Goal: Transaction & Acquisition: Purchase product/service

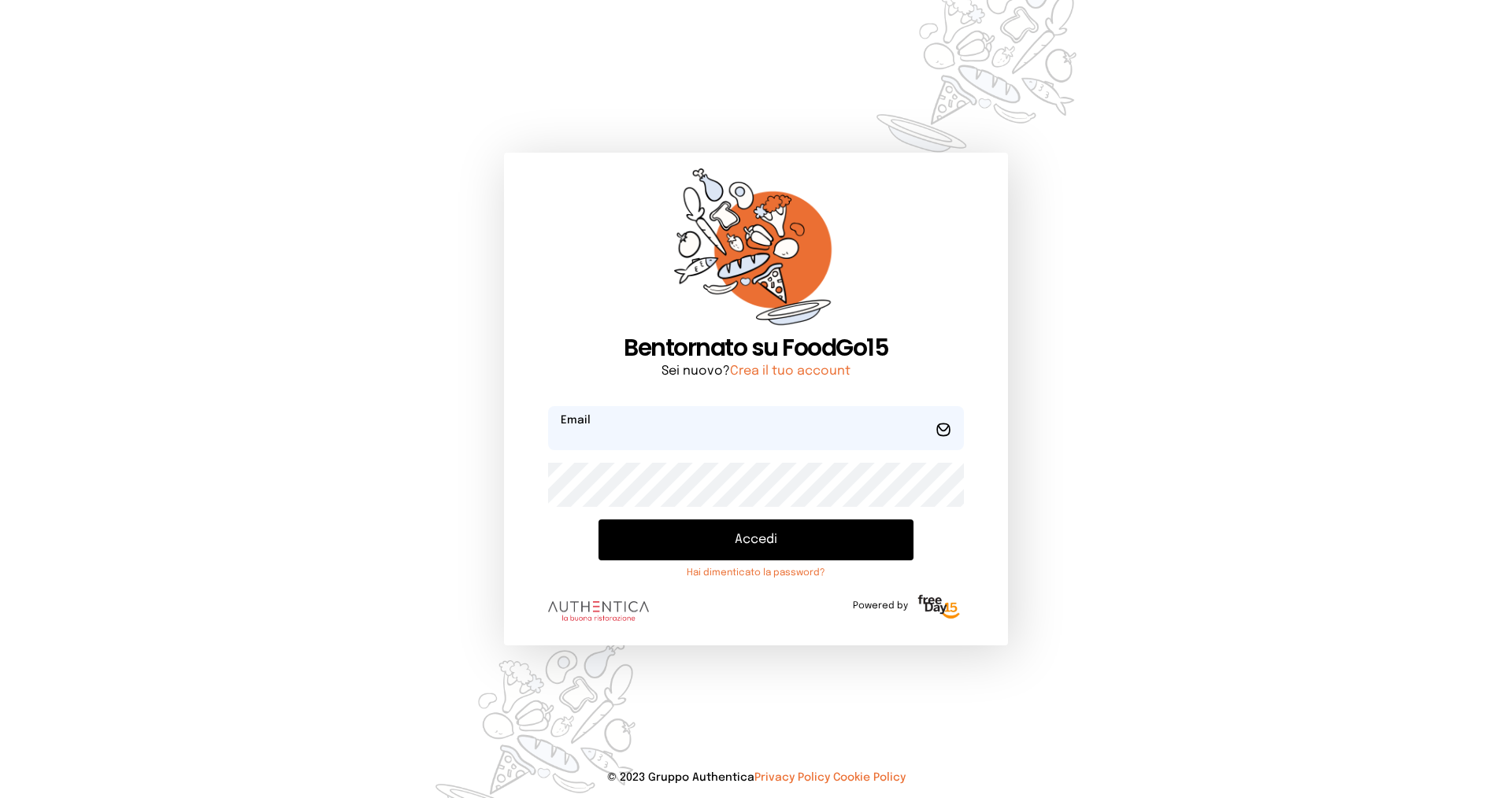
type input "**********"
click at [732, 539] on button "Accedi" at bounding box center [756, 540] width 315 height 41
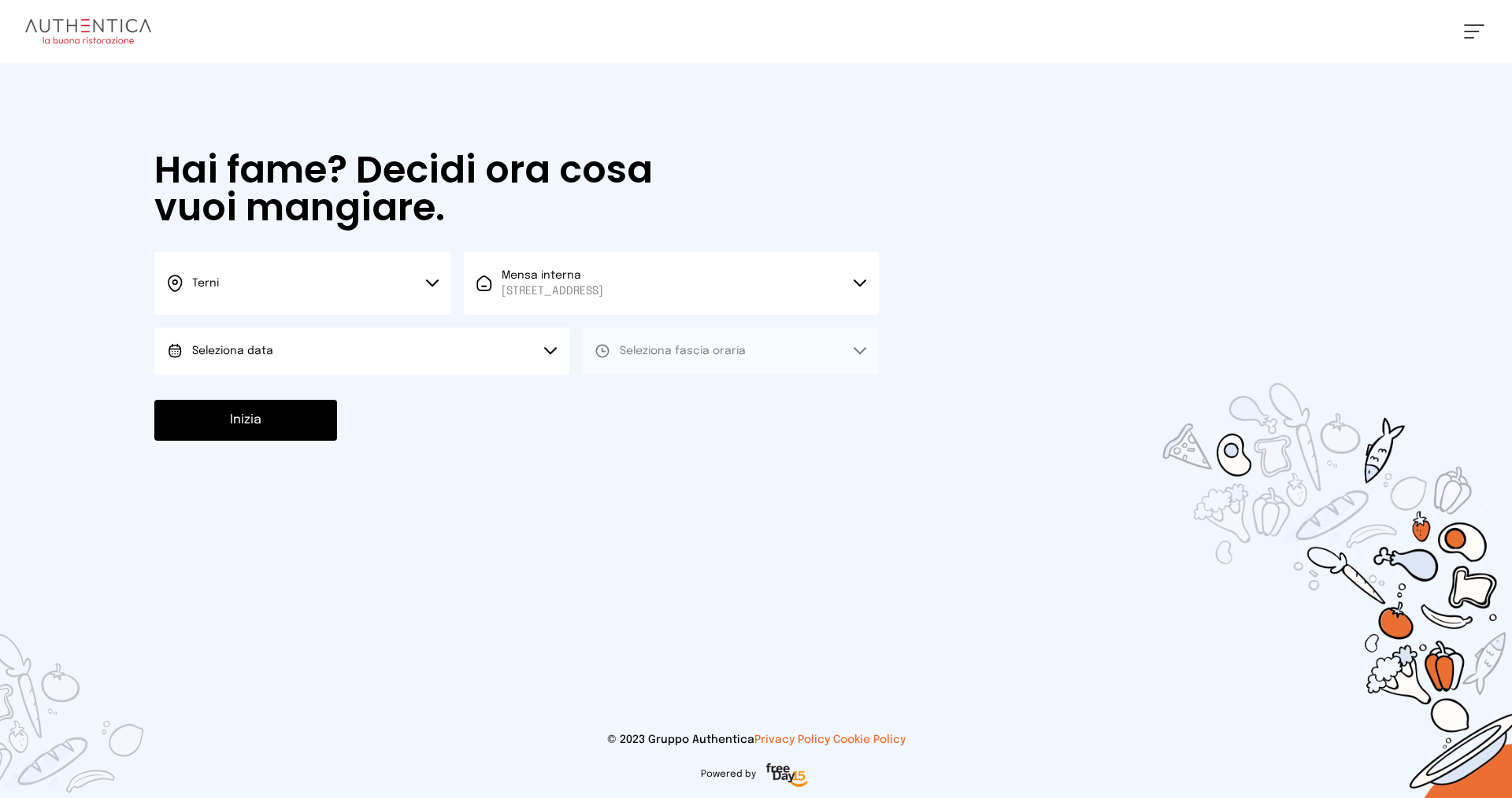
click at [313, 292] on button "Terni" at bounding box center [302, 283] width 297 height 63
click at [335, 342] on li "Terni" at bounding box center [302, 336] width 297 height 43
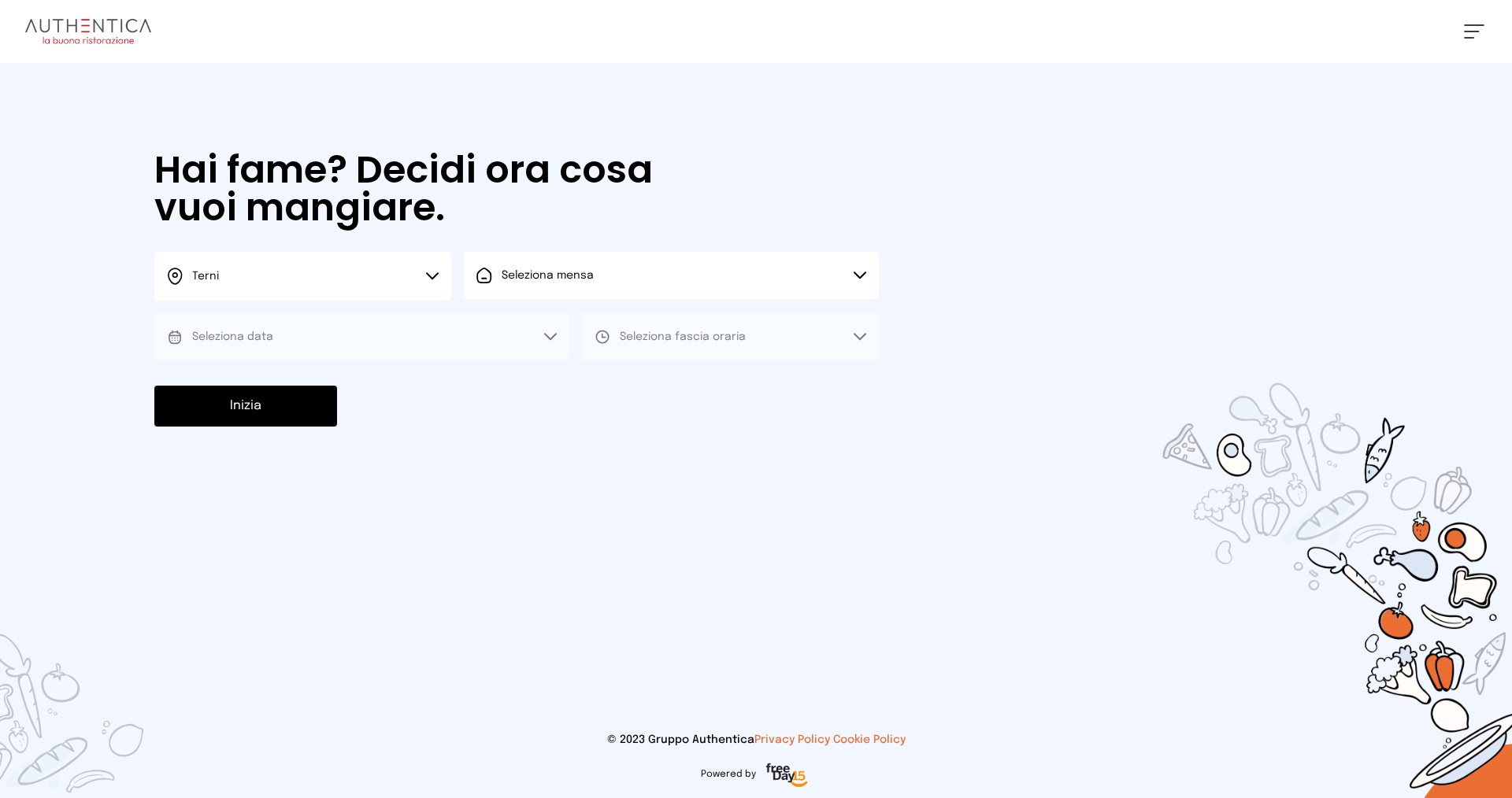
click at [559, 280] on span "Seleziona mensa" at bounding box center [548, 275] width 92 height 11
click at [588, 326] on span "Mensa interna" at bounding box center [552, 320] width 101 height 16
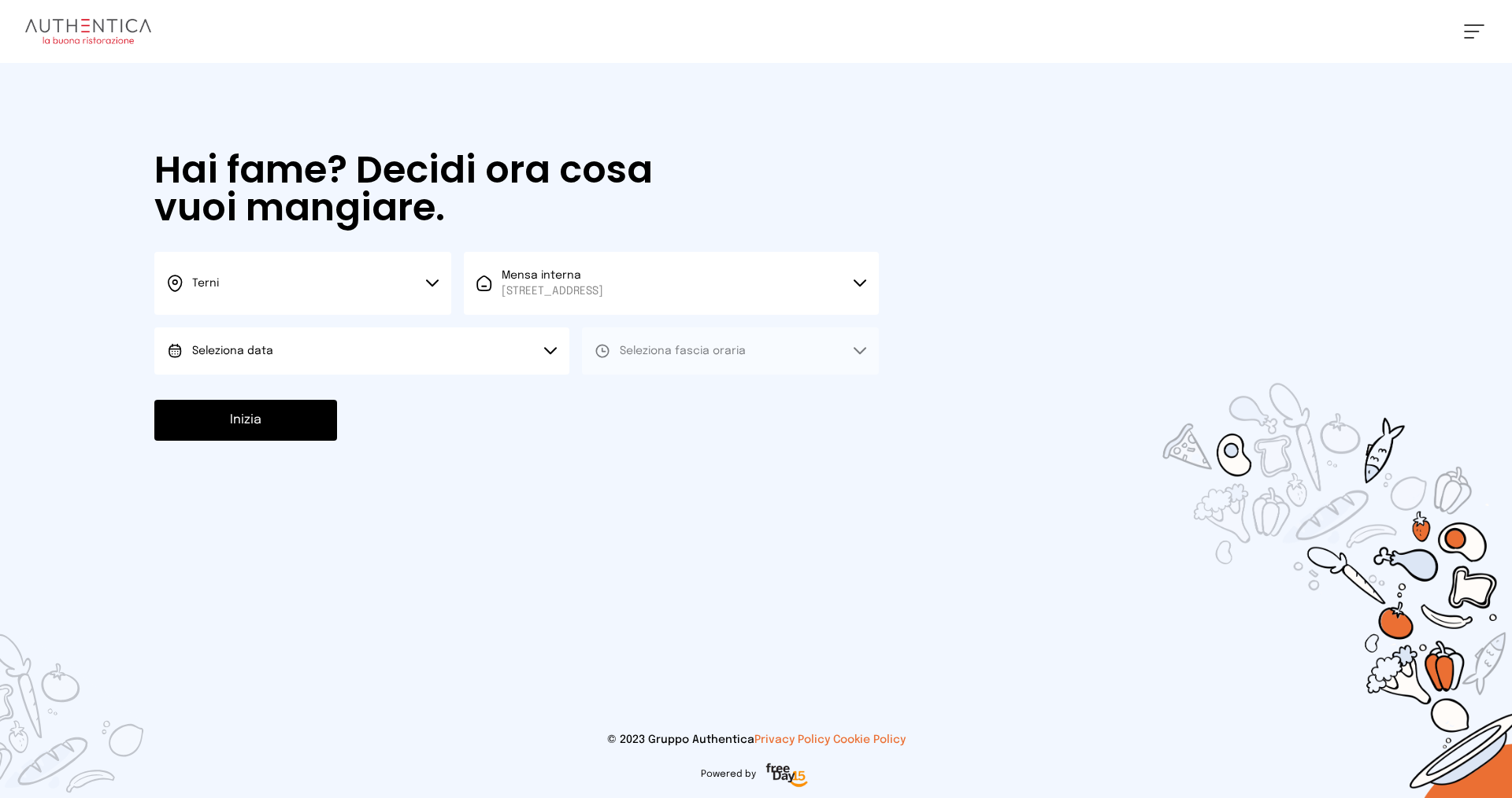
click at [363, 365] on button "Seleziona data" at bounding box center [362, 351] width 415 height 47
click at [385, 397] on li "[DATE], [DATE]" at bounding box center [362, 395] width 415 height 41
click at [671, 349] on span "Seleziona fascia oraria" at bounding box center [682, 351] width 126 height 11
click at [670, 398] on li "Pranzo" at bounding box center [729, 395] width 297 height 41
click at [307, 425] on button "Inizia" at bounding box center [245, 421] width 183 height 41
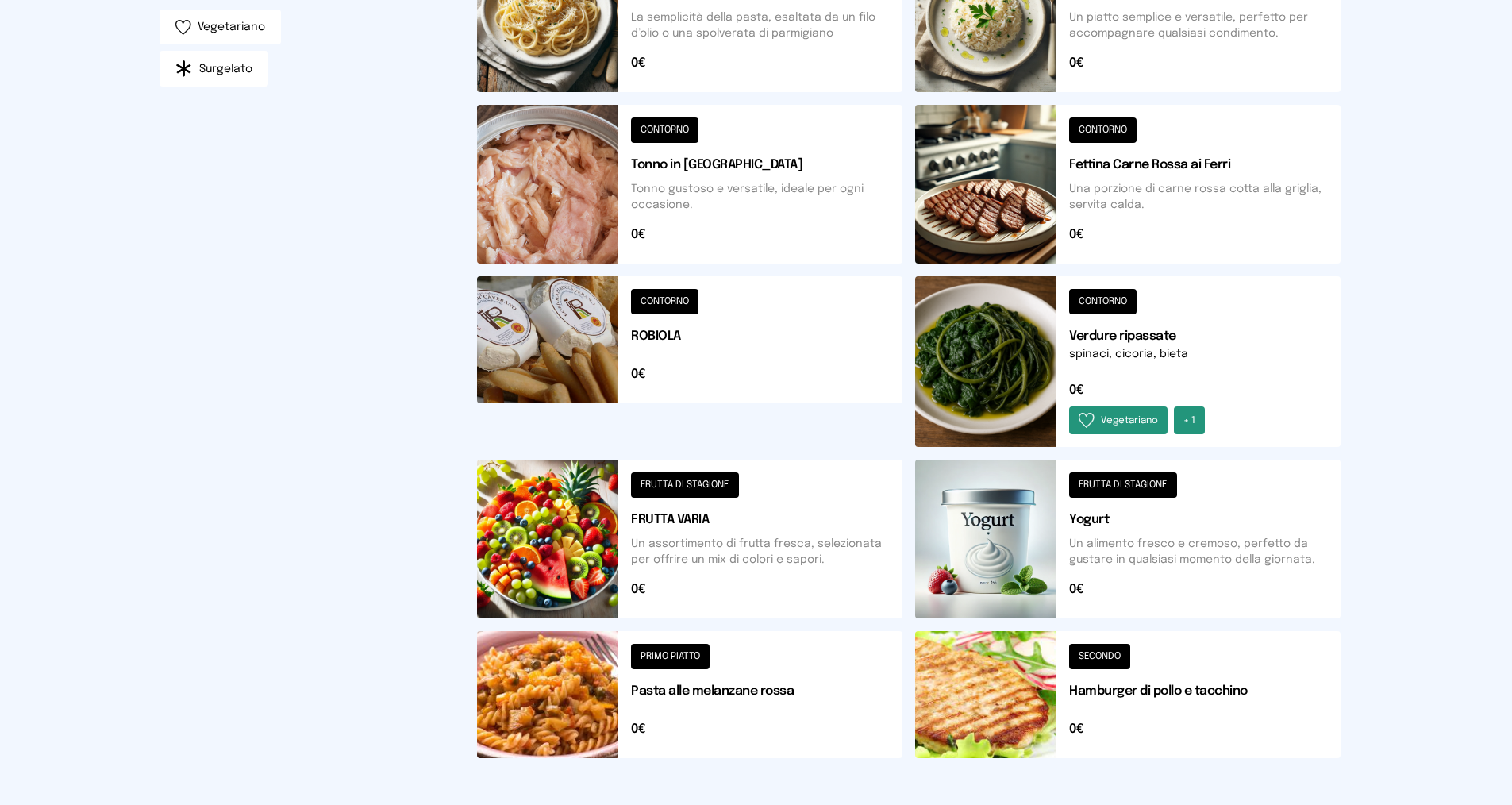
scroll to position [476, 0]
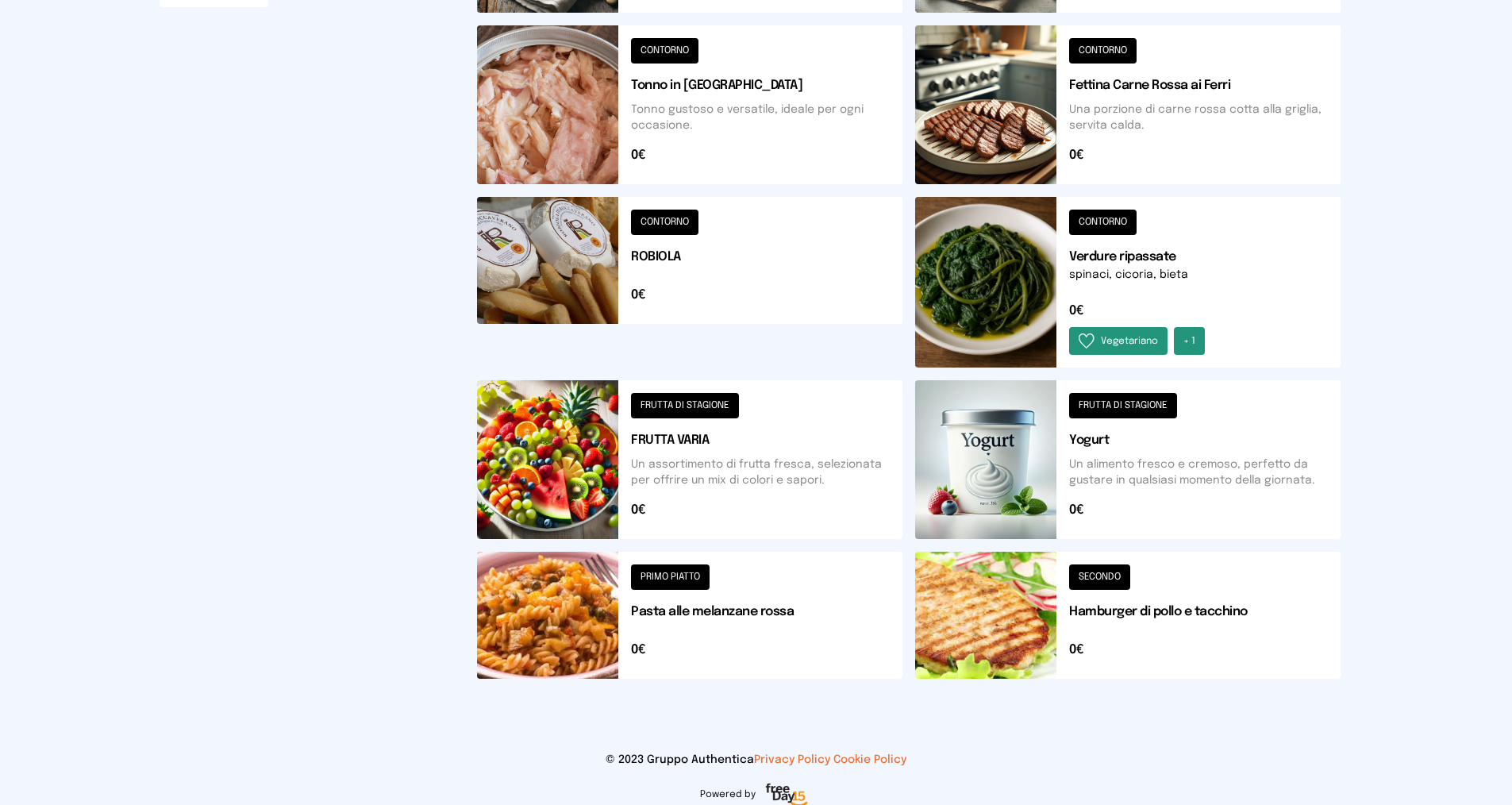
click at [699, 408] on button at bounding box center [689, 460] width 425 height 159
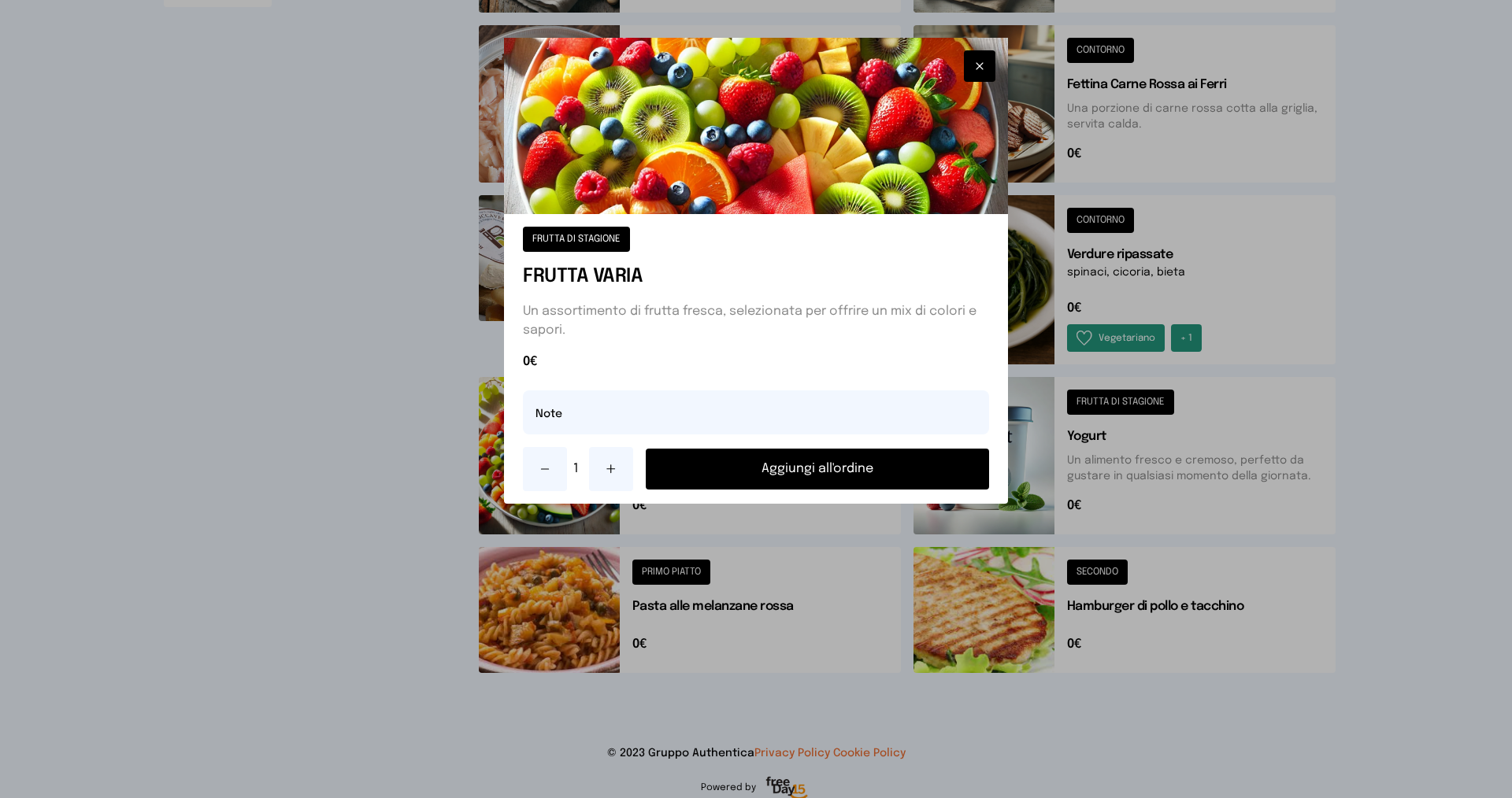
click at [727, 471] on button "Aggiungi all'ordine" at bounding box center [817, 469] width 343 height 41
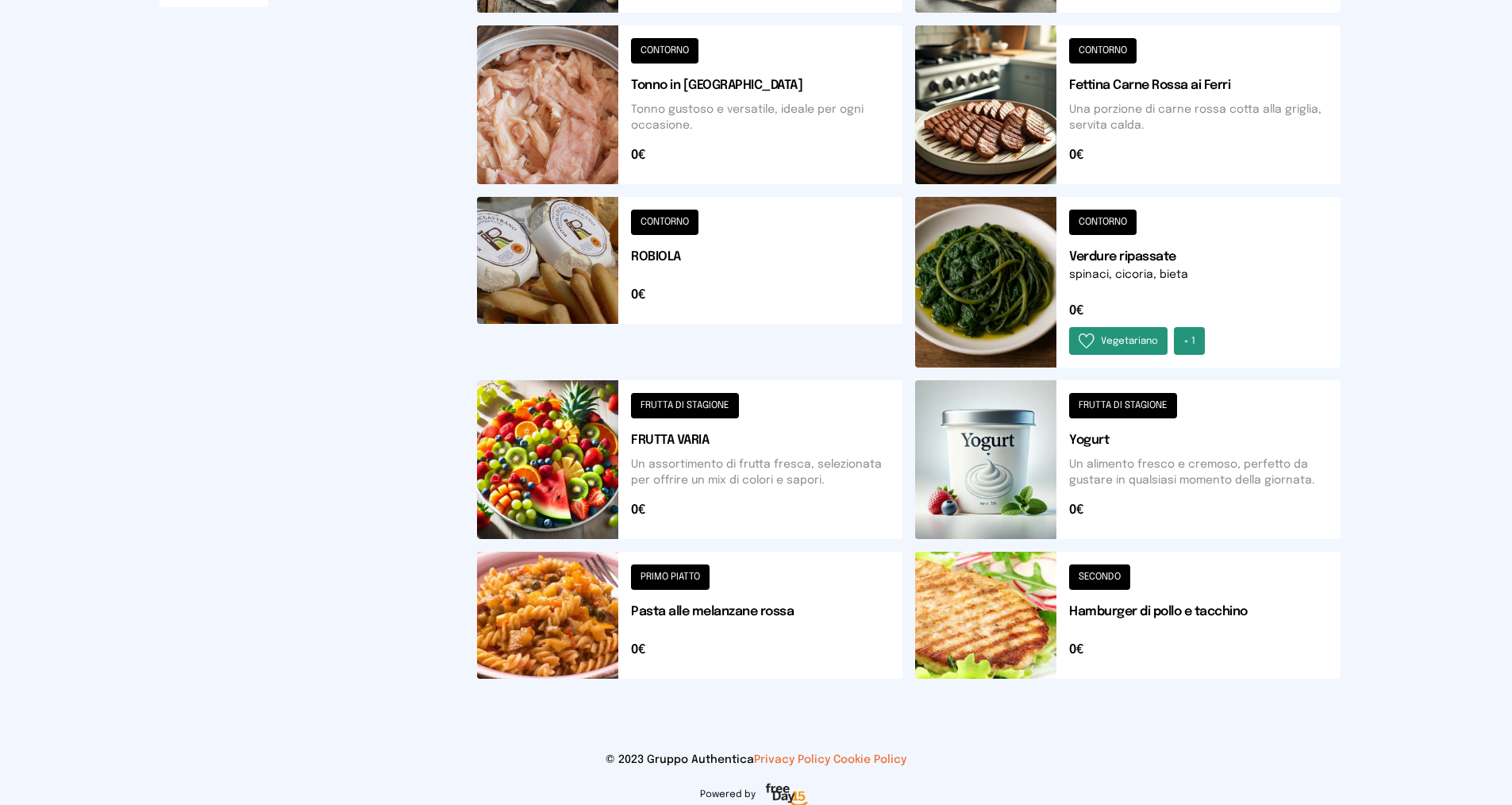
click at [689, 578] on button at bounding box center [689, 615] width 425 height 127
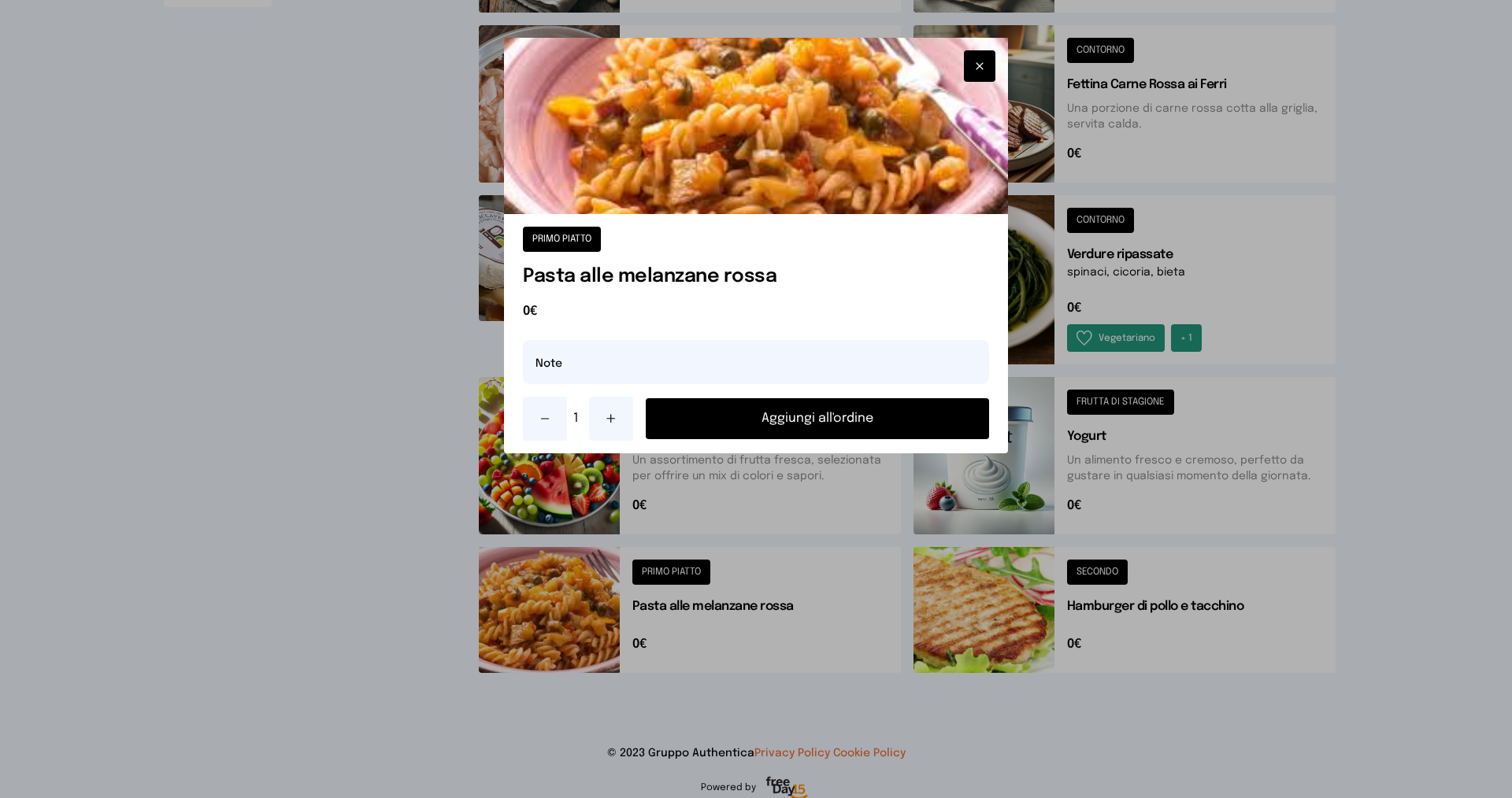
click at [709, 417] on button "Aggiungi all'ordine" at bounding box center [817, 419] width 343 height 41
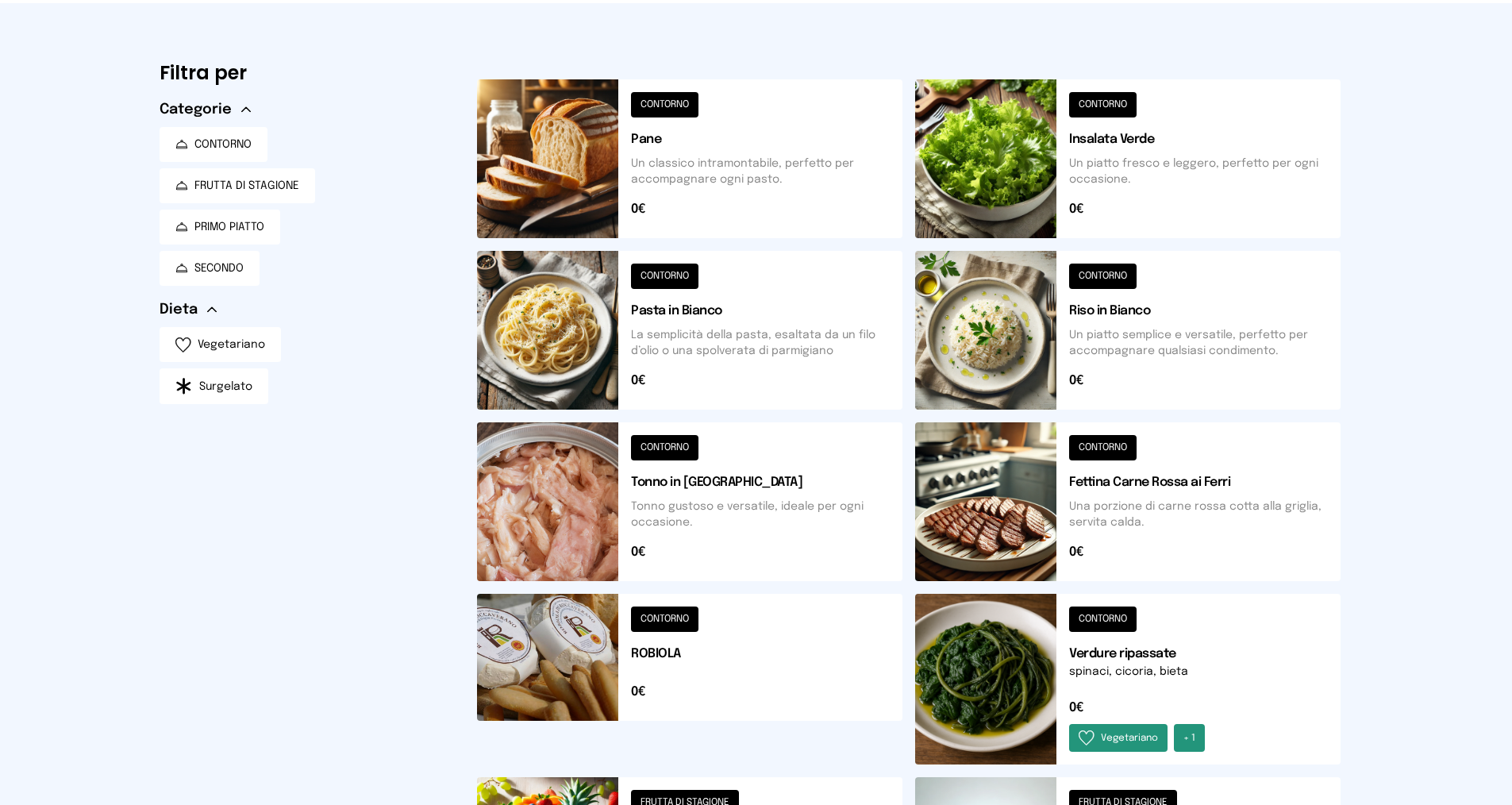
scroll to position [159, 0]
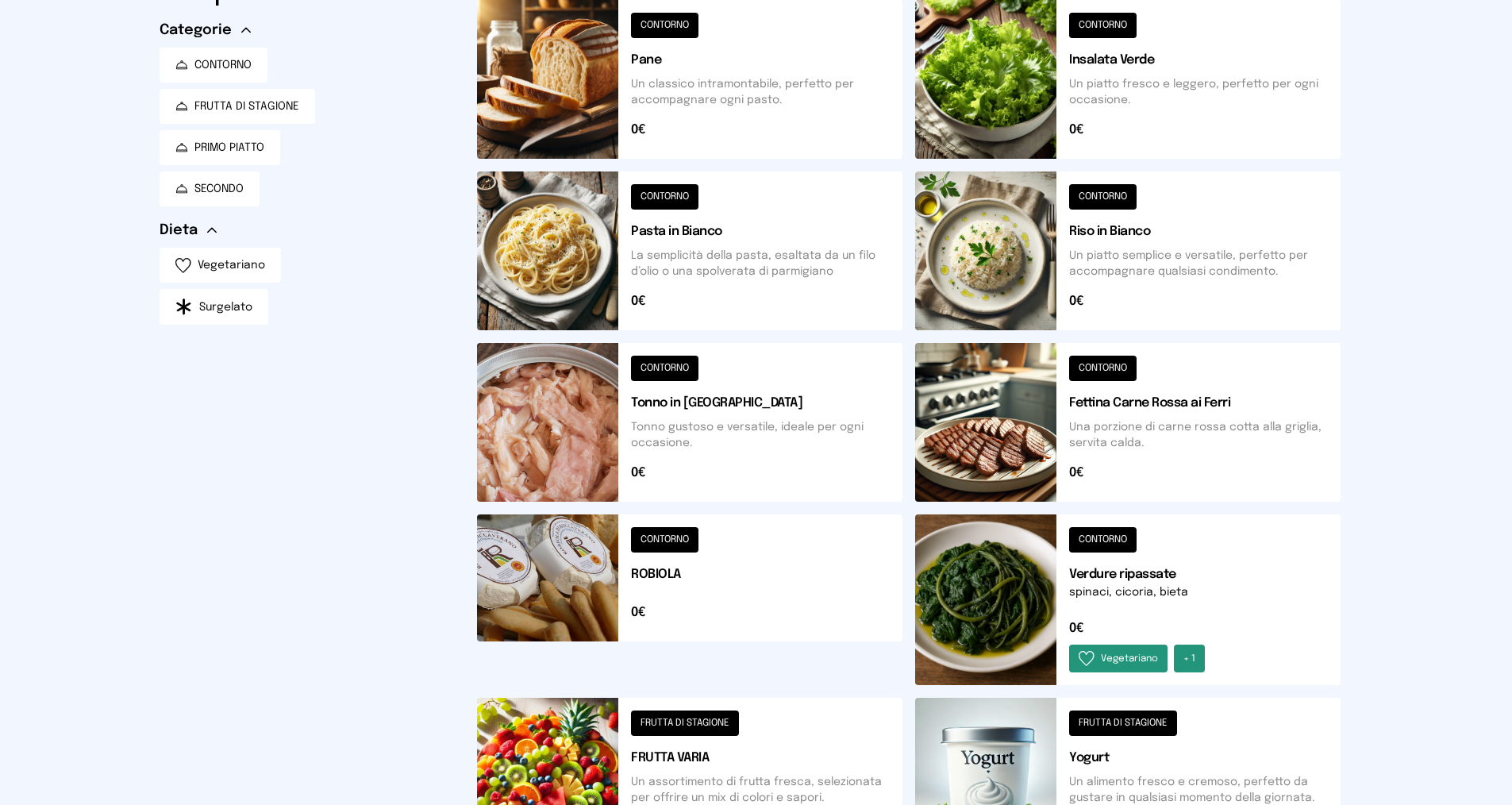
click at [1110, 538] on button at bounding box center [1128, 600] width 425 height 171
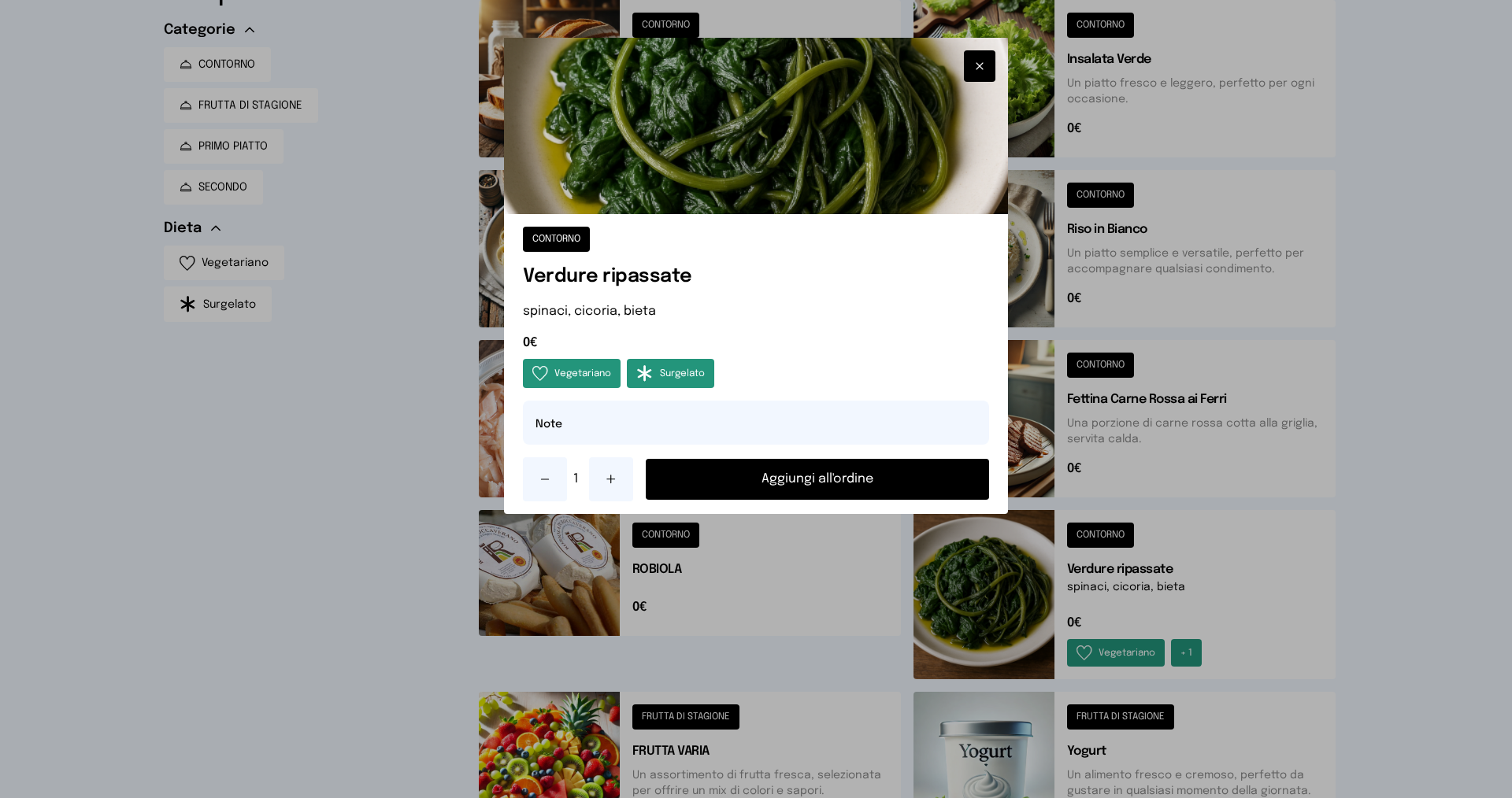
click at [888, 475] on button "Aggiungi all'ordine" at bounding box center [817, 479] width 343 height 41
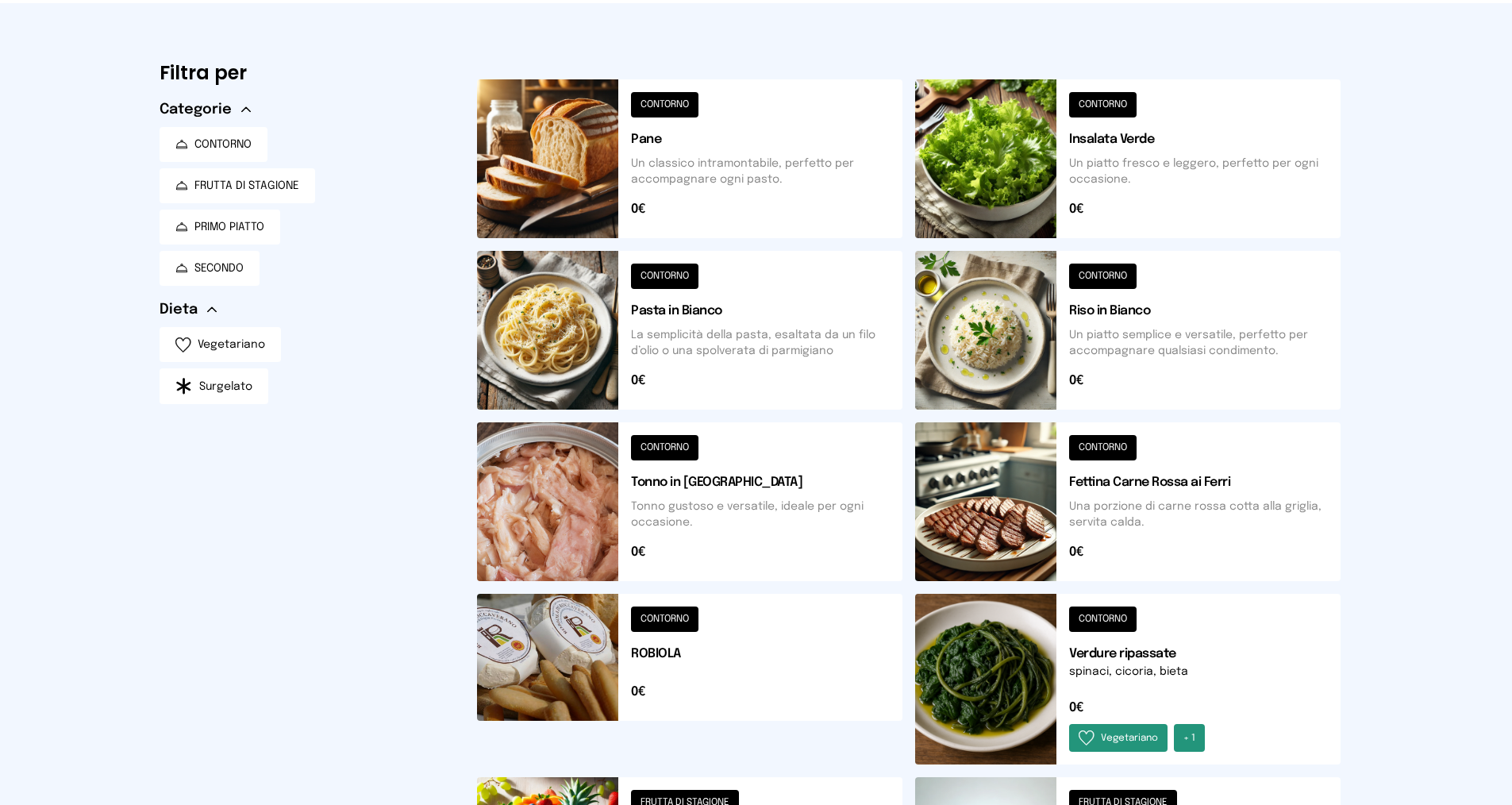
scroll to position [0, 0]
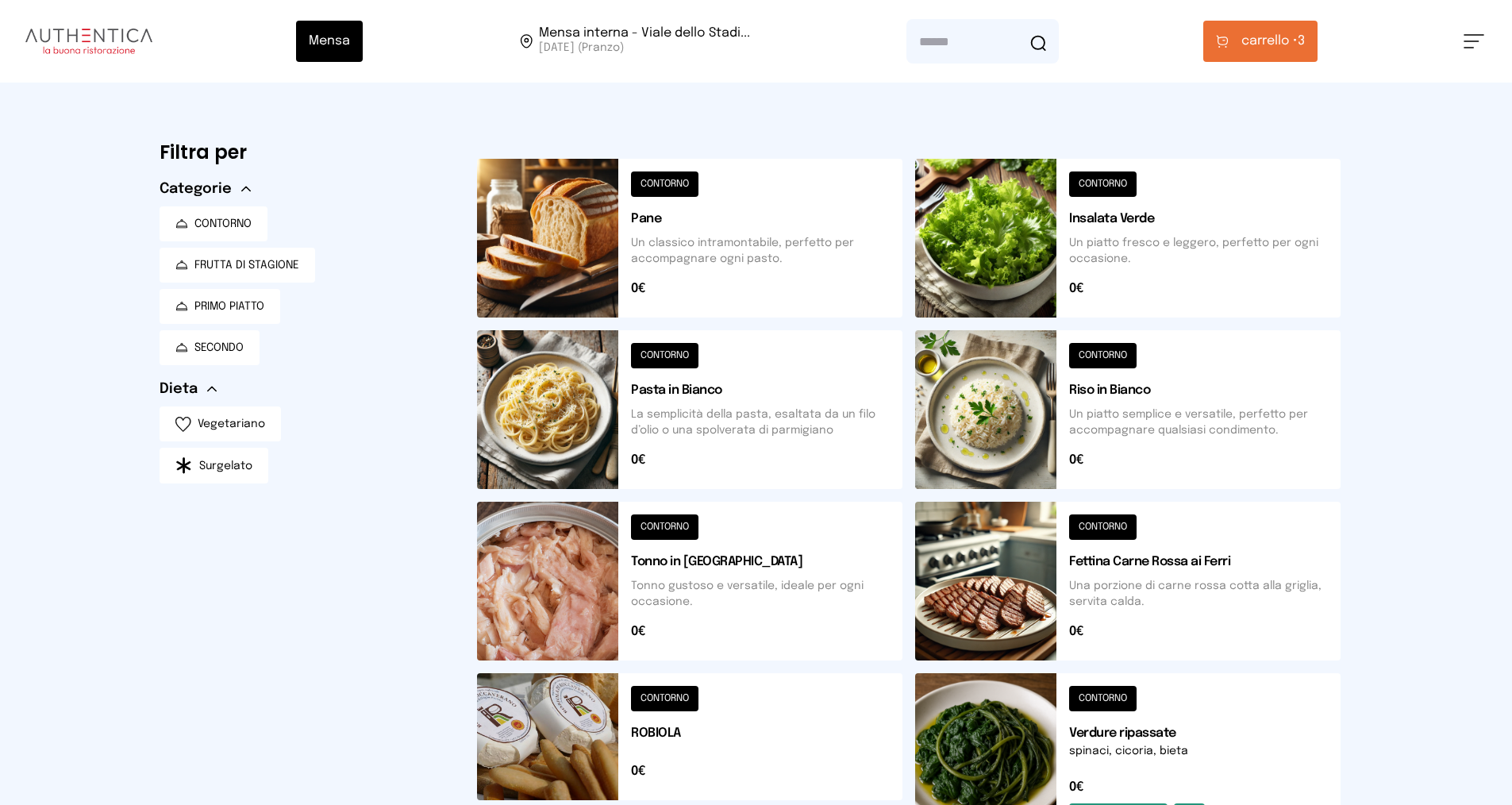
click at [1238, 46] on button "carrello • 3" at bounding box center [1260, 41] width 114 height 41
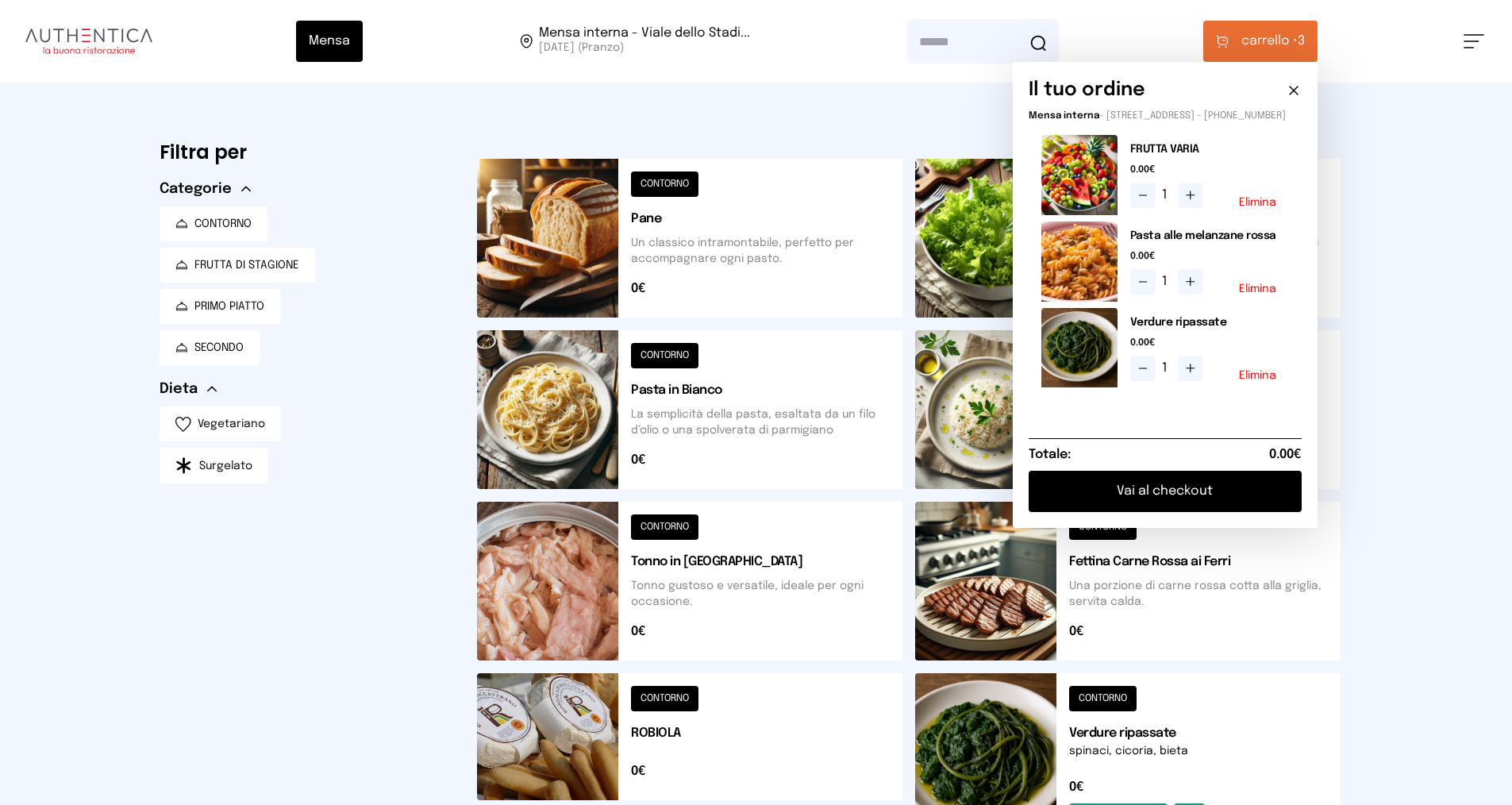
click at [1215, 503] on button "Vai al checkout" at bounding box center [1165, 491] width 273 height 41
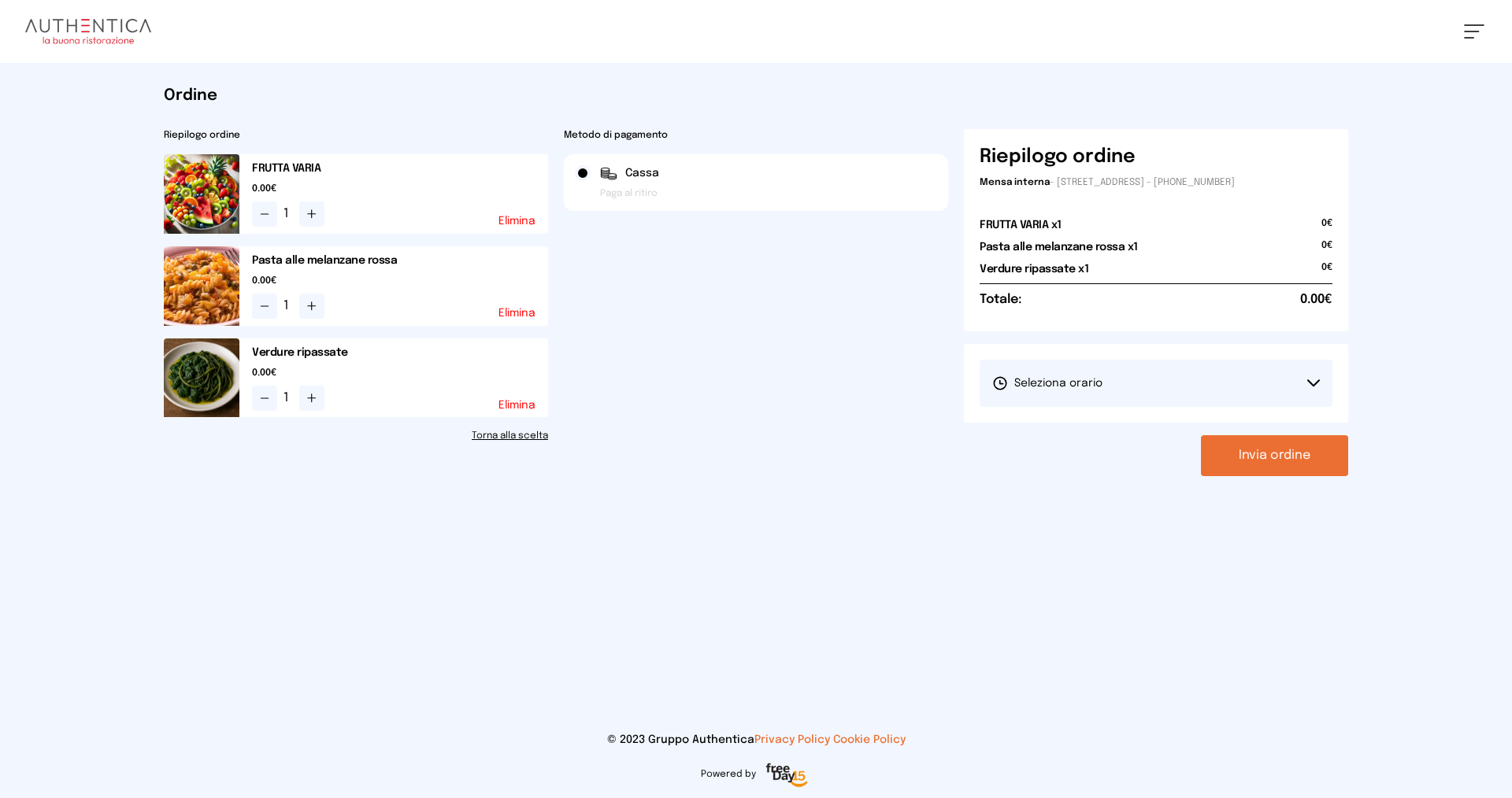
click at [1129, 381] on button "Seleziona orario" at bounding box center [1156, 384] width 353 height 47
click at [1153, 433] on li "1° Turno (13:00 - 15:00)" at bounding box center [1156, 428] width 353 height 41
click at [1264, 459] on button "Invia ordine" at bounding box center [1275, 456] width 147 height 41
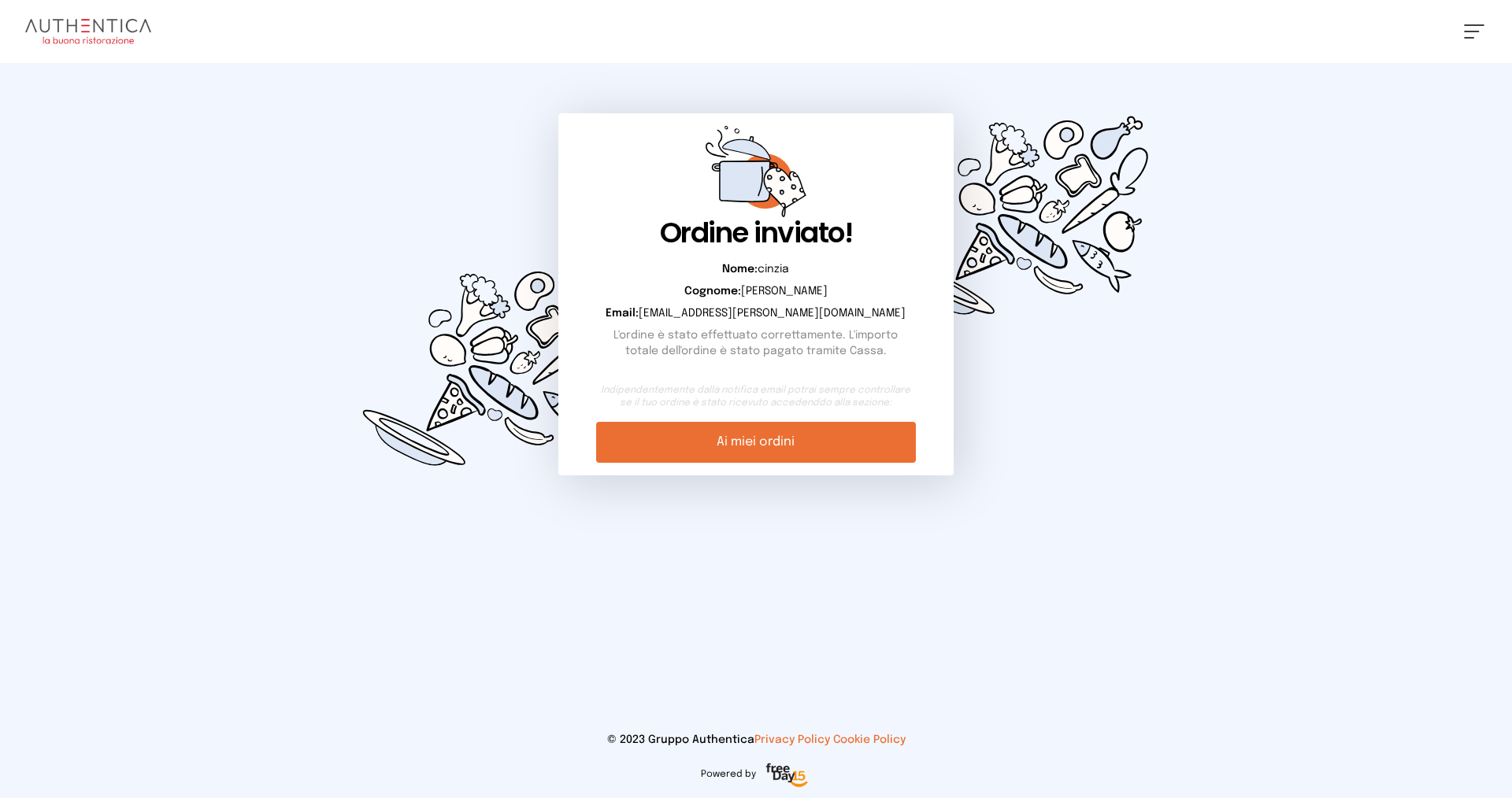
click at [800, 442] on link "Ai miei ordini" at bounding box center [755, 442] width 319 height 41
